Goal: Task Accomplishment & Management: Manage account settings

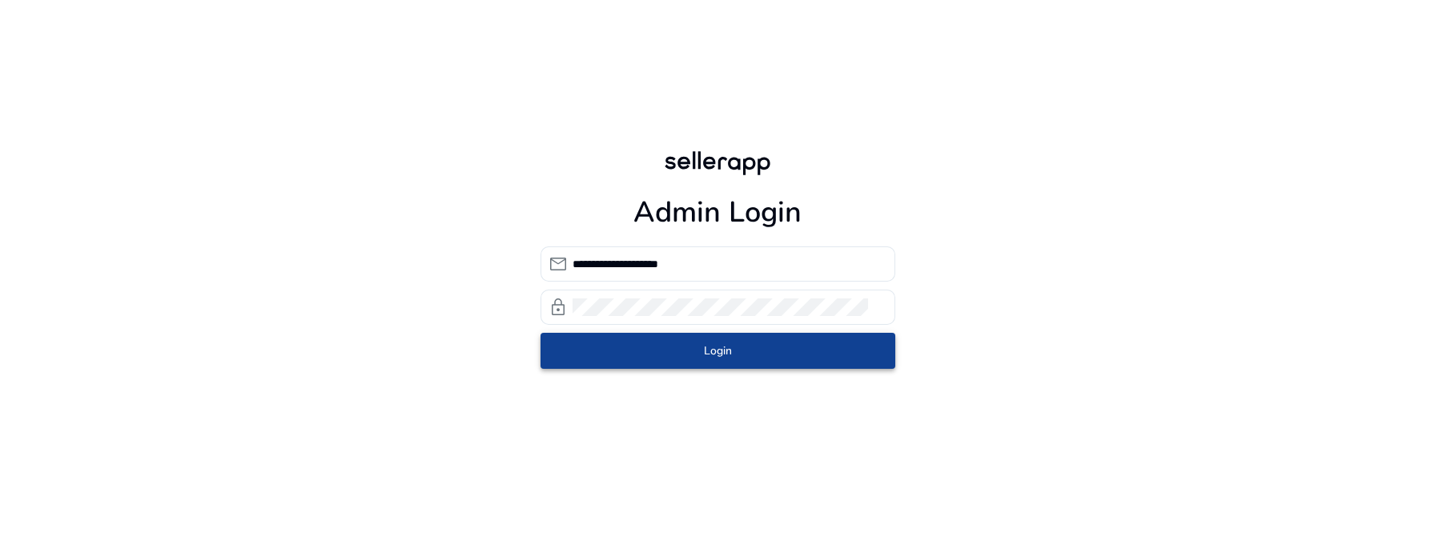
click at [672, 348] on span "submit" at bounding box center [717, 350] width 355 height 38
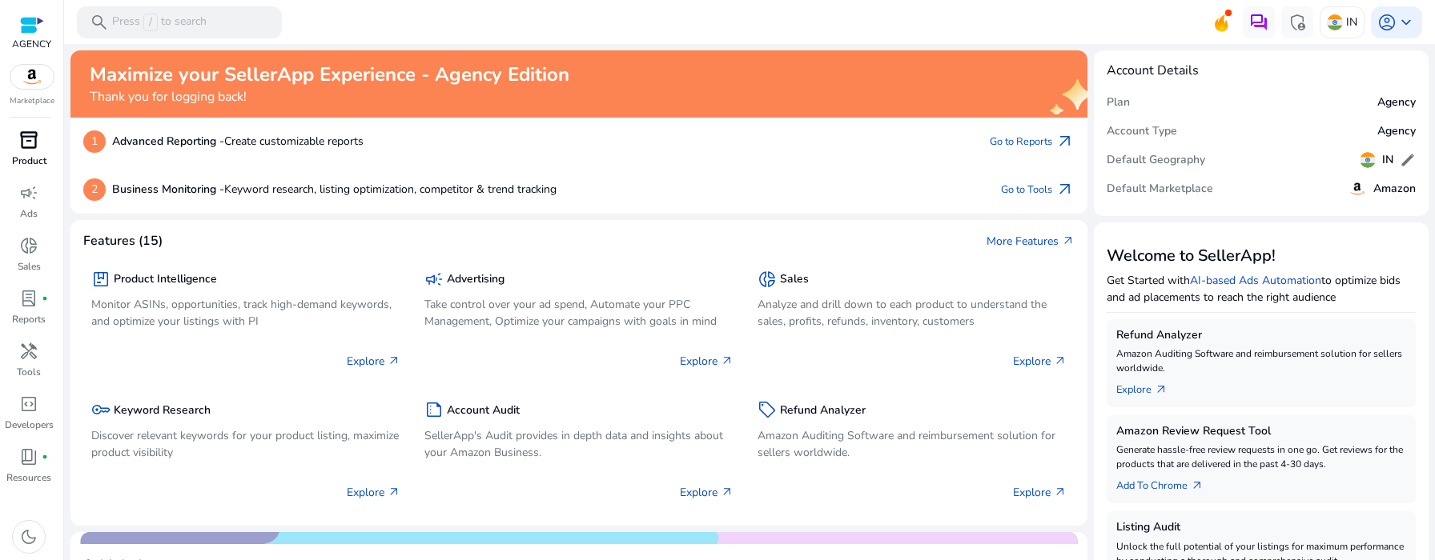
click at [27, 145] on span "inventory_2" at bounding box center [28, 140] width 19 height 19
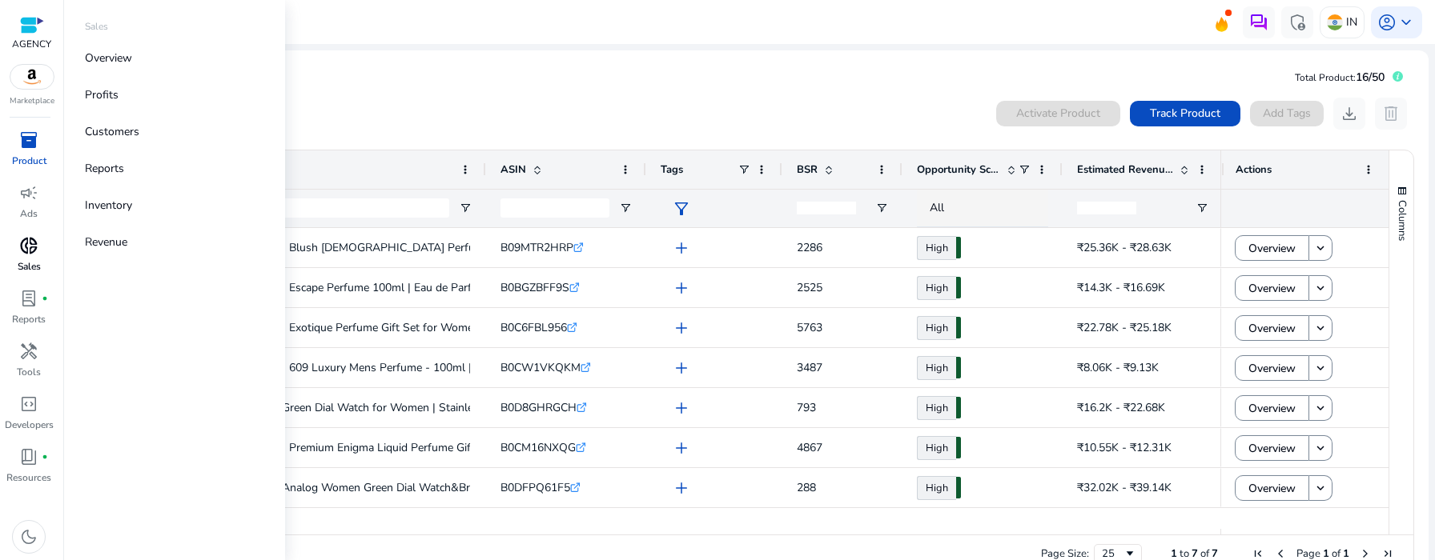
click at [21, 258] on div "donut_small" at bounding box center [28, 246] width 45 height 26
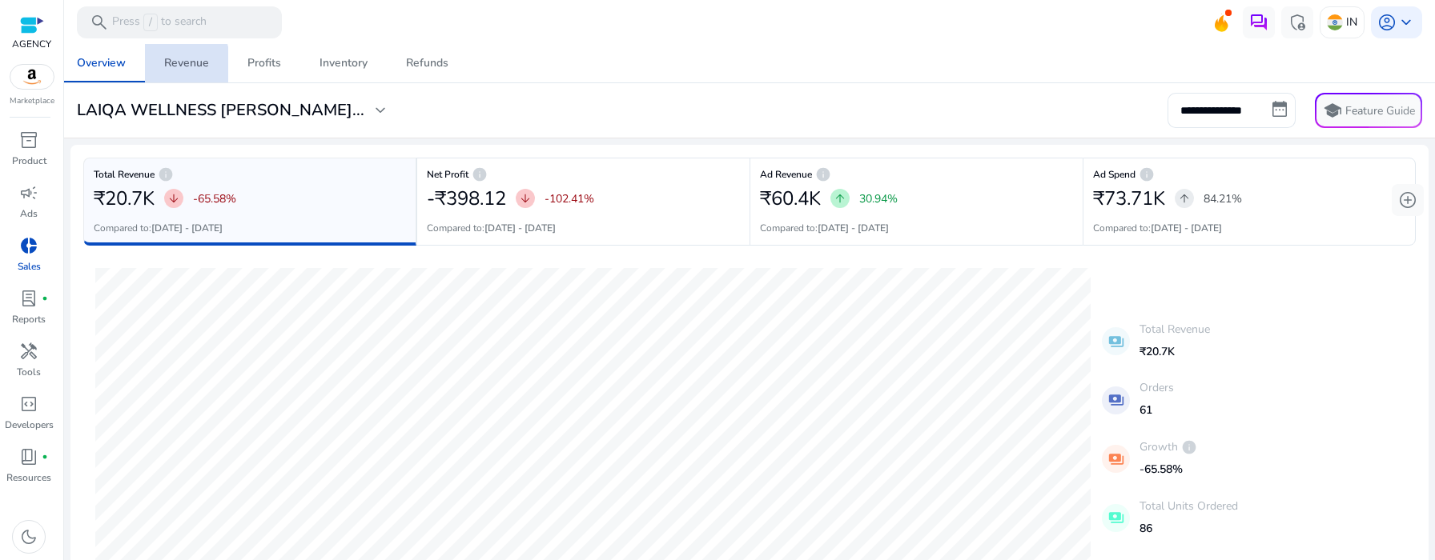
click at [166, 67] on div "Revenue" at bounding box center [186, 63] width 45 height 11
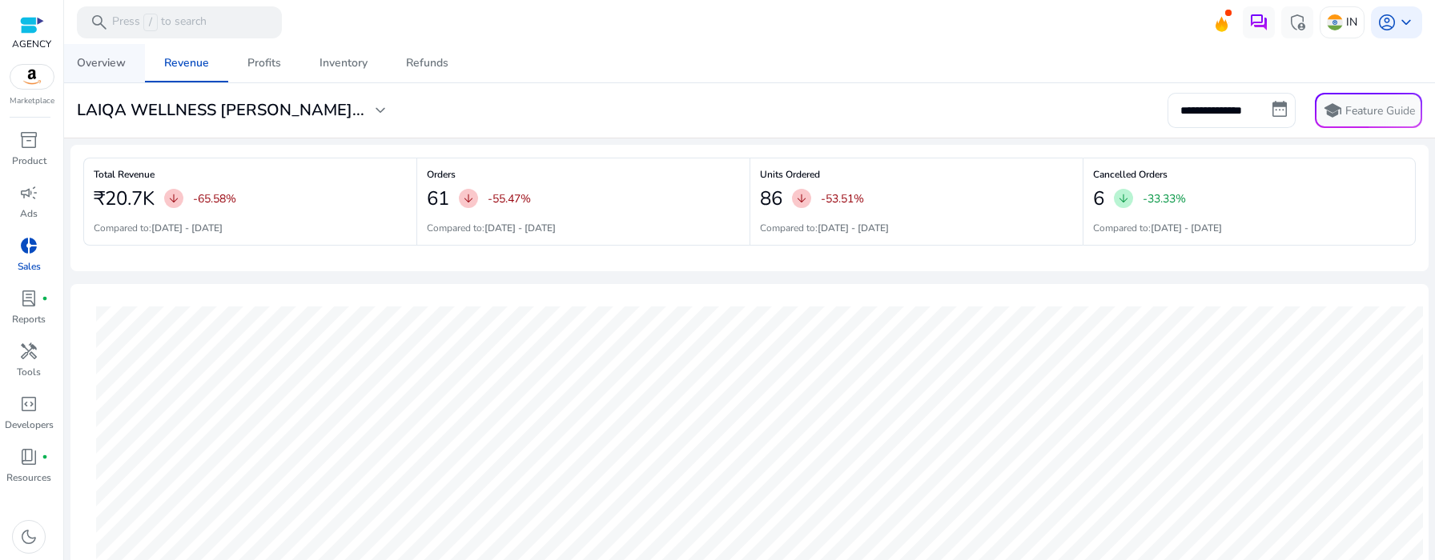
click at [102, 66] on div "Overview" at bounding box center [101, 63] width 49 height 11
